Goal: Transaction & Acquisition: Download file/media

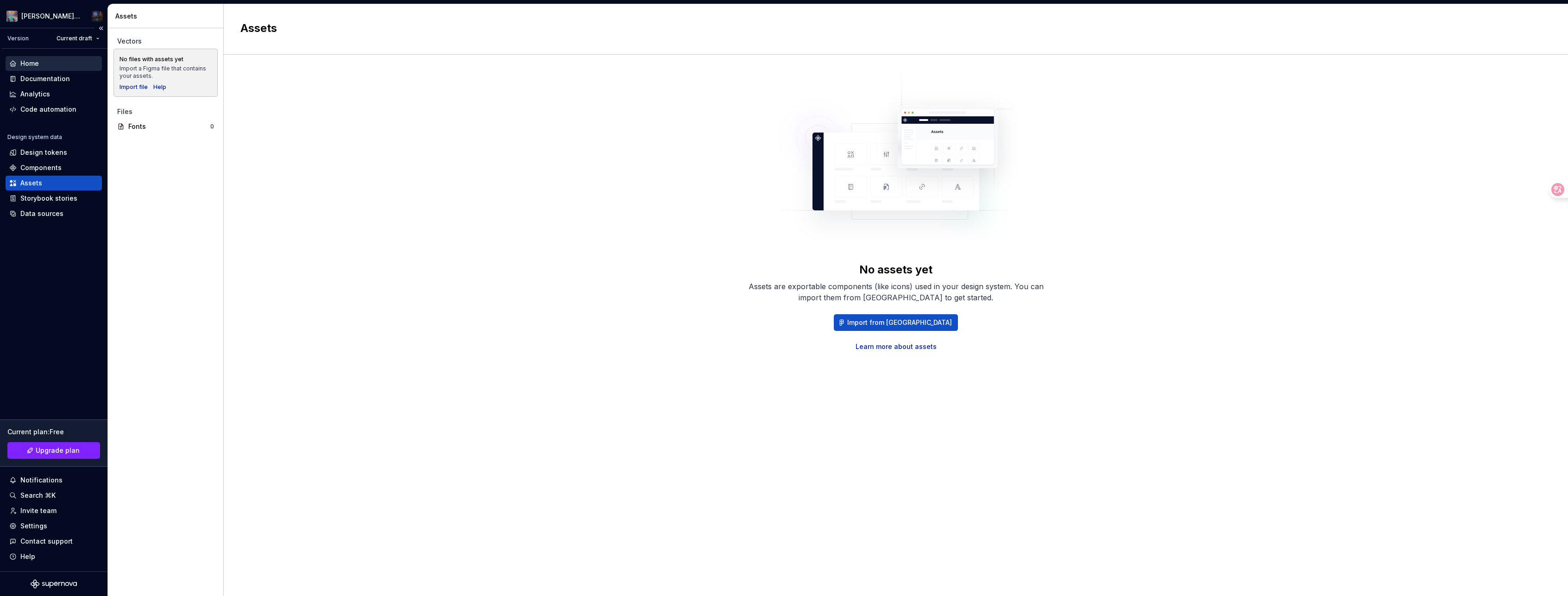
click at [75, 64] on div "Home" at bounding box center [54, 63] width 89 height 9
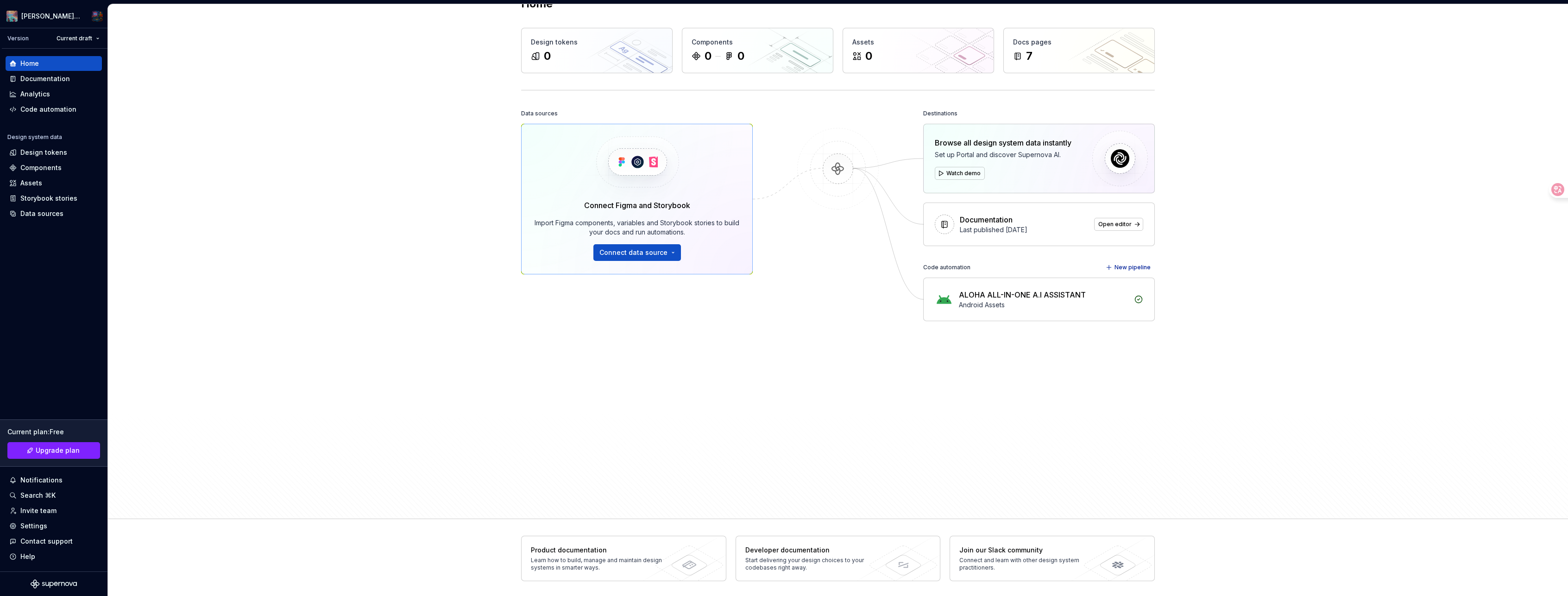
scroll to position [27, 0]
click at [70, 107] on div "Code automation" at bounding box center [48, 109] width 56 height 9
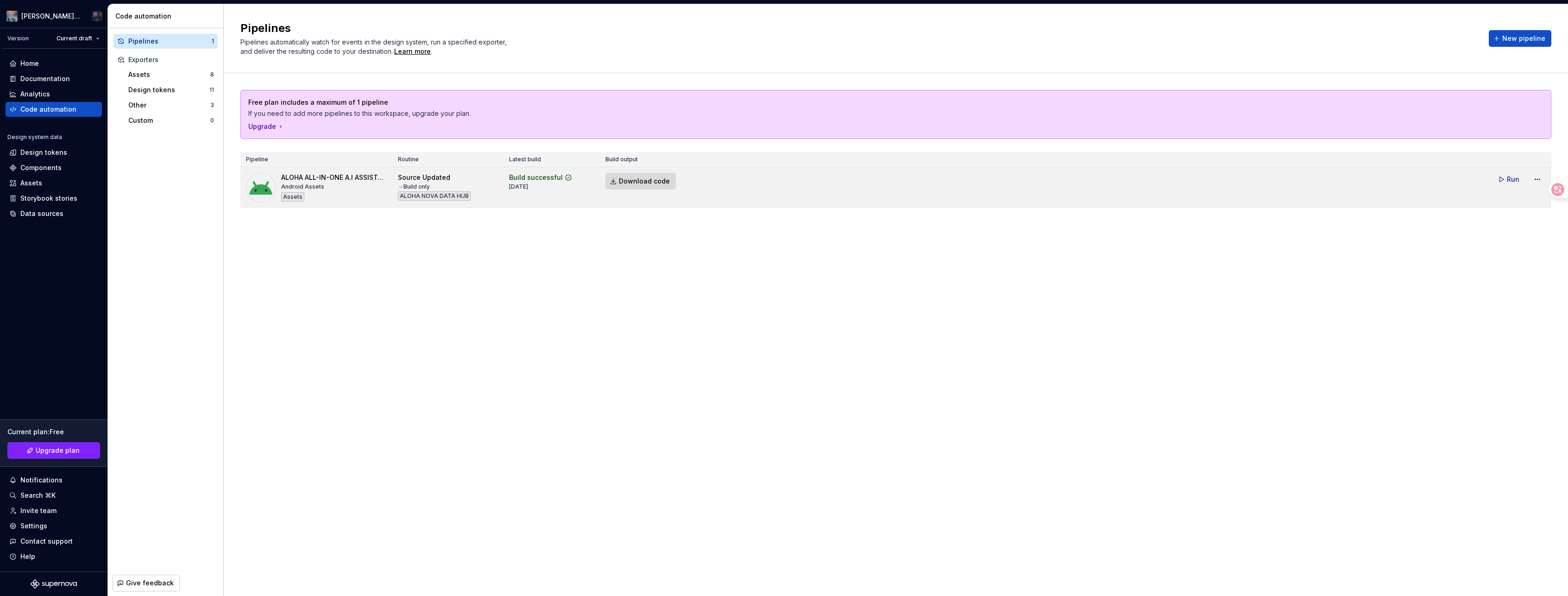
click at [631, 178] on span "Download code" at bounding box center [644, 181] width 51 height 9
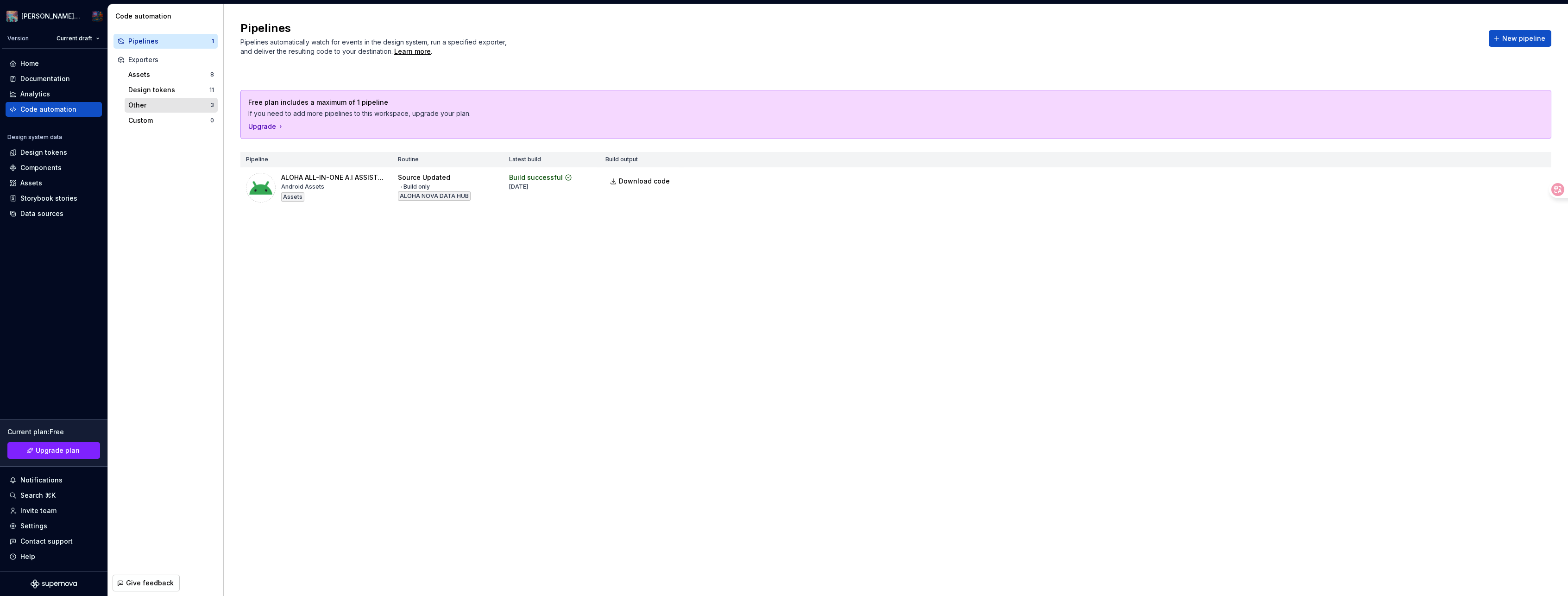
click at [141, 105] on div "Other" at bounding box center [170, 105] width 82 height 9
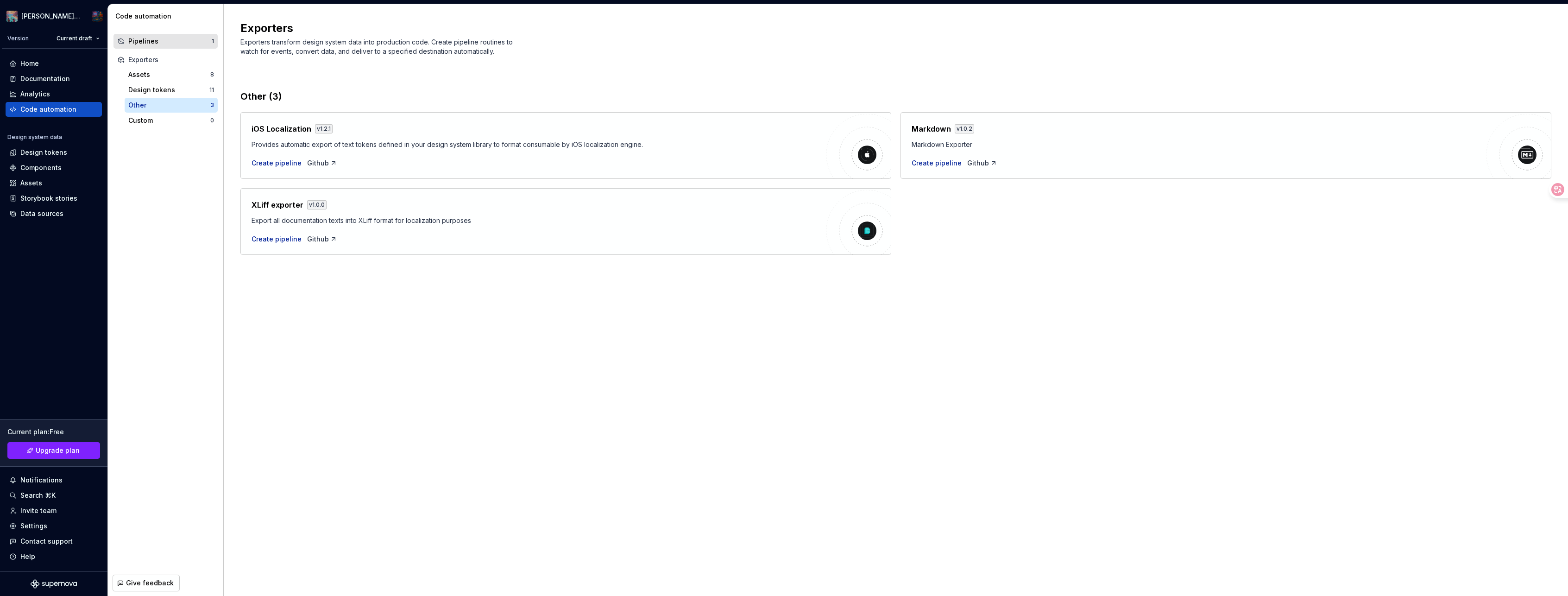
click at [166, 35] on div "Pipelines 1" at bounding box center [166, 40] width 105 height 15
